Goal: Check status: Check status

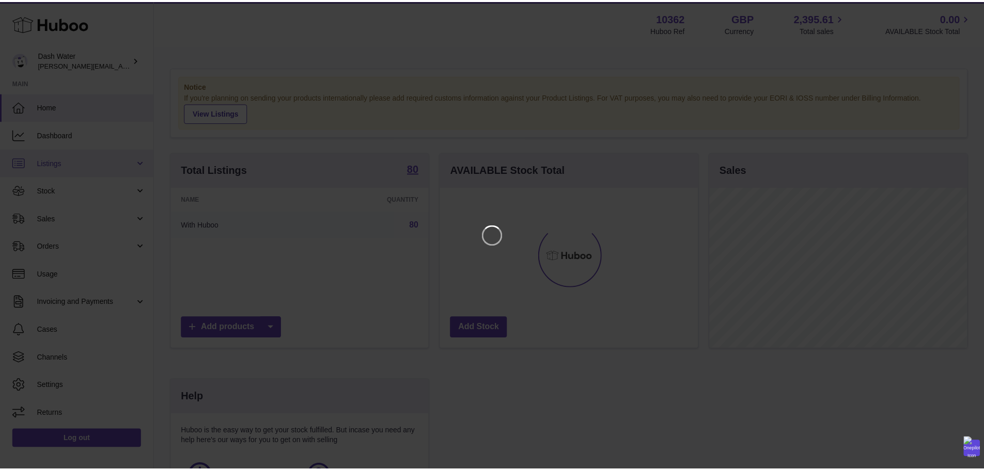
scroll to position [161, 260]
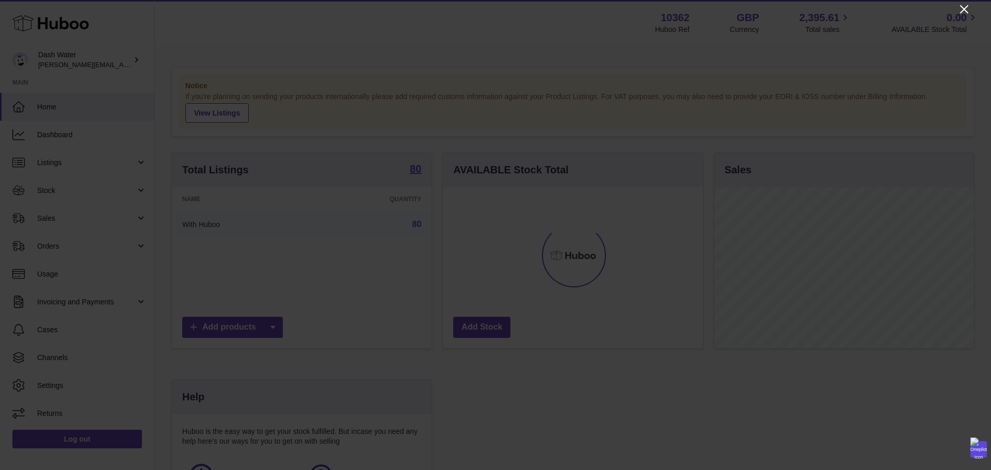
click at [962, 8] on icon "Close" at bounding box center [964, 9] width 8 height 8
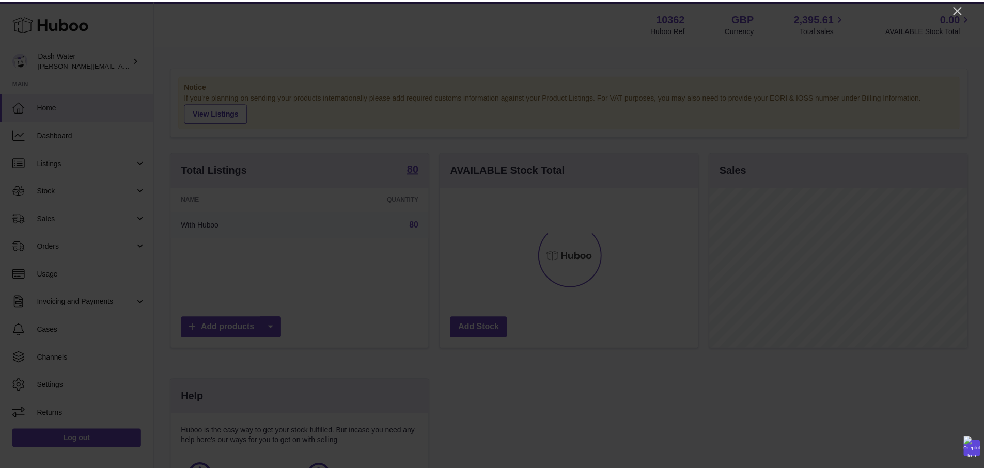
scroll to position [516119, 516023]
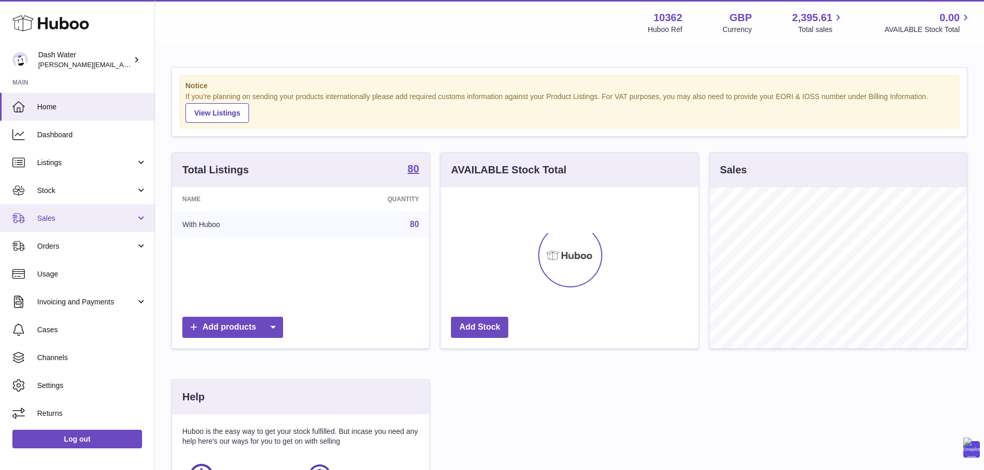
click at [76, 214] on span "Sales" at bounding box center [86, 219] width 99 height 10
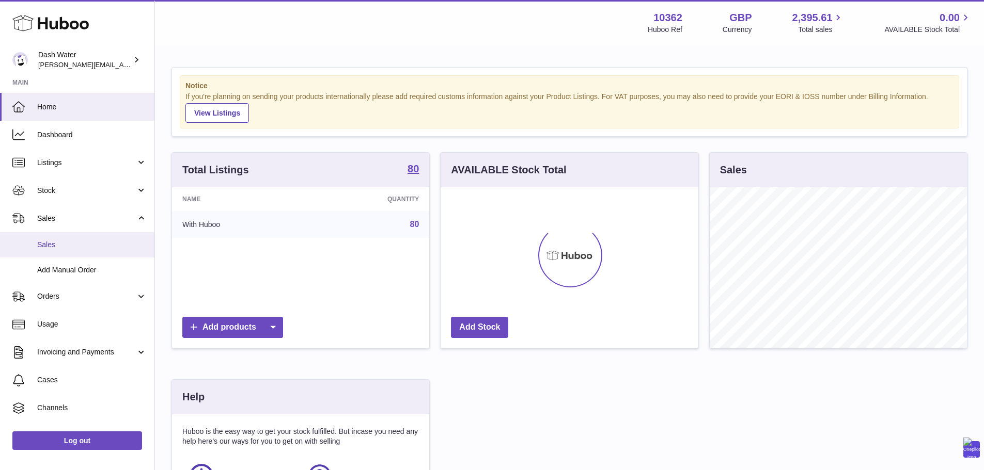
drag, startPoint x: 65, startPoint y: 241, endPoint x: 74, endPoint y: 238, distance: 10.3
click at [65, 241] on span "Sales" at bounding box center [91, 245] width 109 height 10
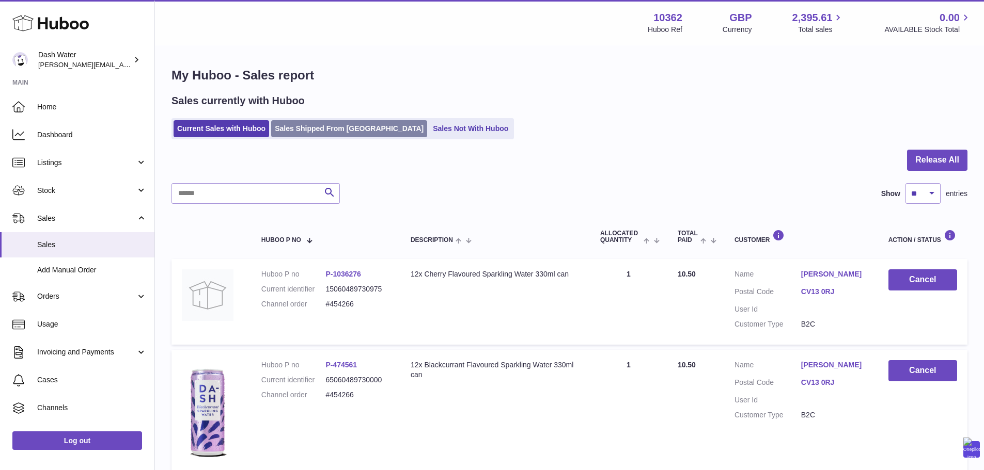
click at [304, 134] on link "Sales Shipped From [GEOGRAPHIC_DATA]" at bounding box center [349, 128] width 156 height 17
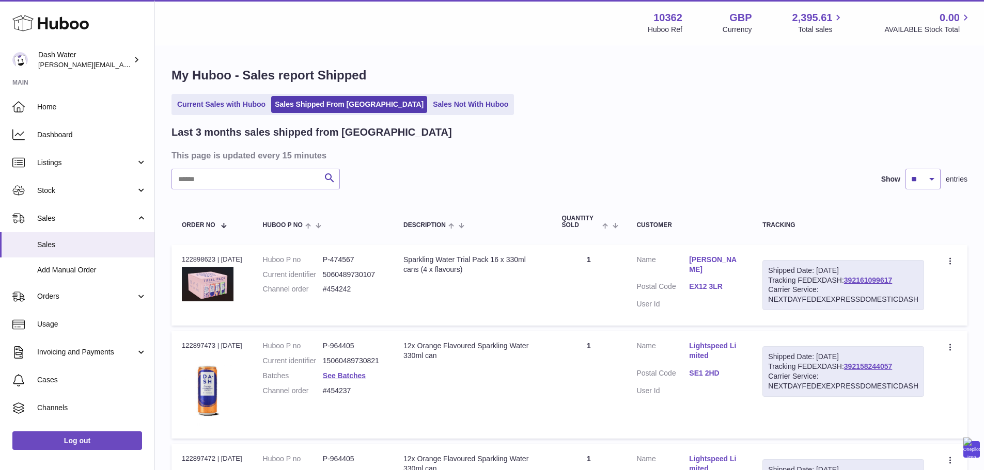
click at [268, 187] on input "text" at bounding box center [255, 179] width 168 height 21
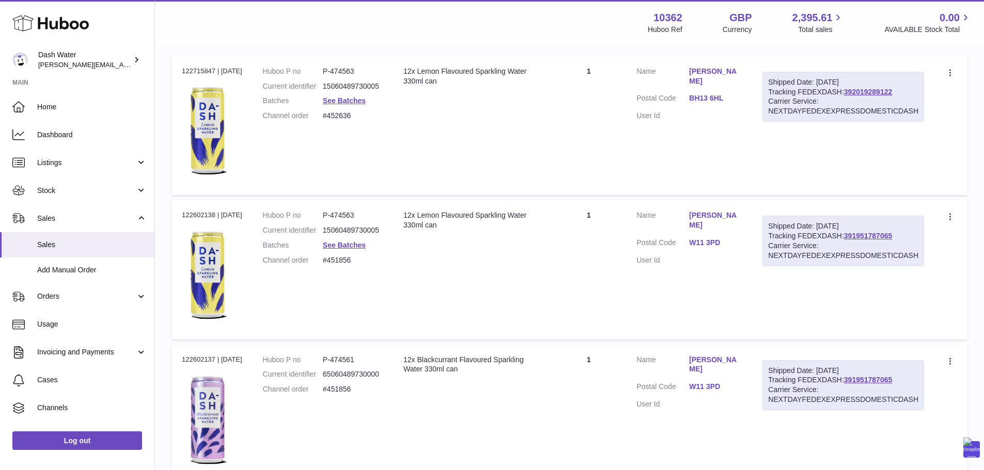
scroll to position [207, 0]
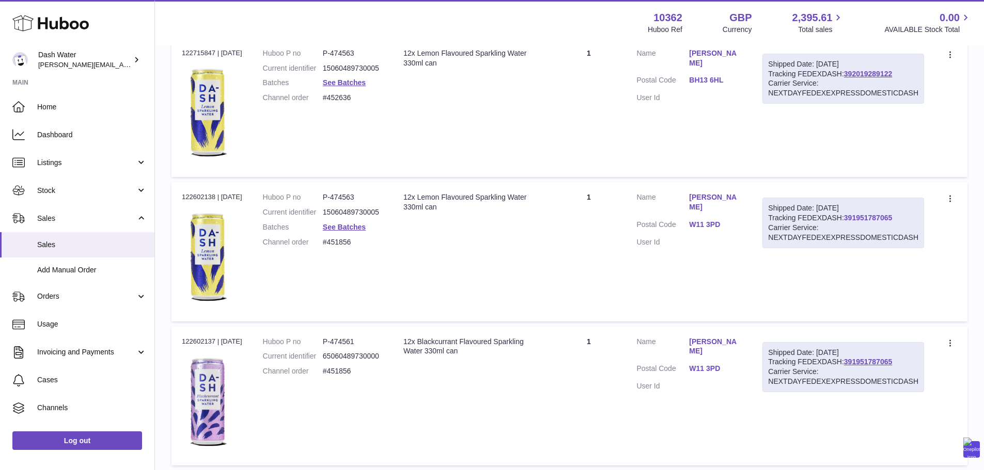
type input "******"
click at [864, 220] on link "391951787065" at bounding box center [868, 218] width 48 height 8
drag, startPoint x: 359, startPoint y: 240, endPoint x: 327, endPoint y: 244, distance: 32.9
click at [327, 244] on dl "Huboo P no P-474563 Current identifier 15060489730005 Batches See Batches Chann…" at bounding box center [323, 223] width 120 height 60
copy dl "#451856"
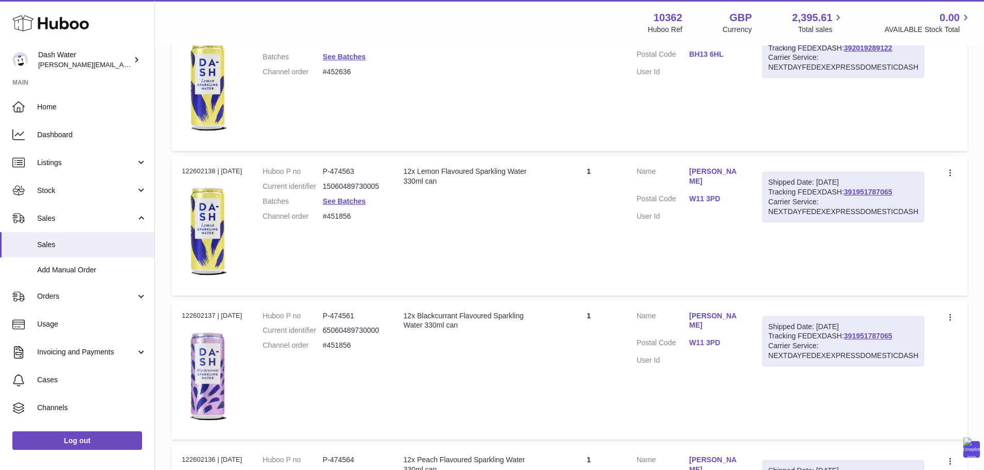
scroll to position [155, 0]
